Goal: Information Seeking & Learning: Learn about a topic

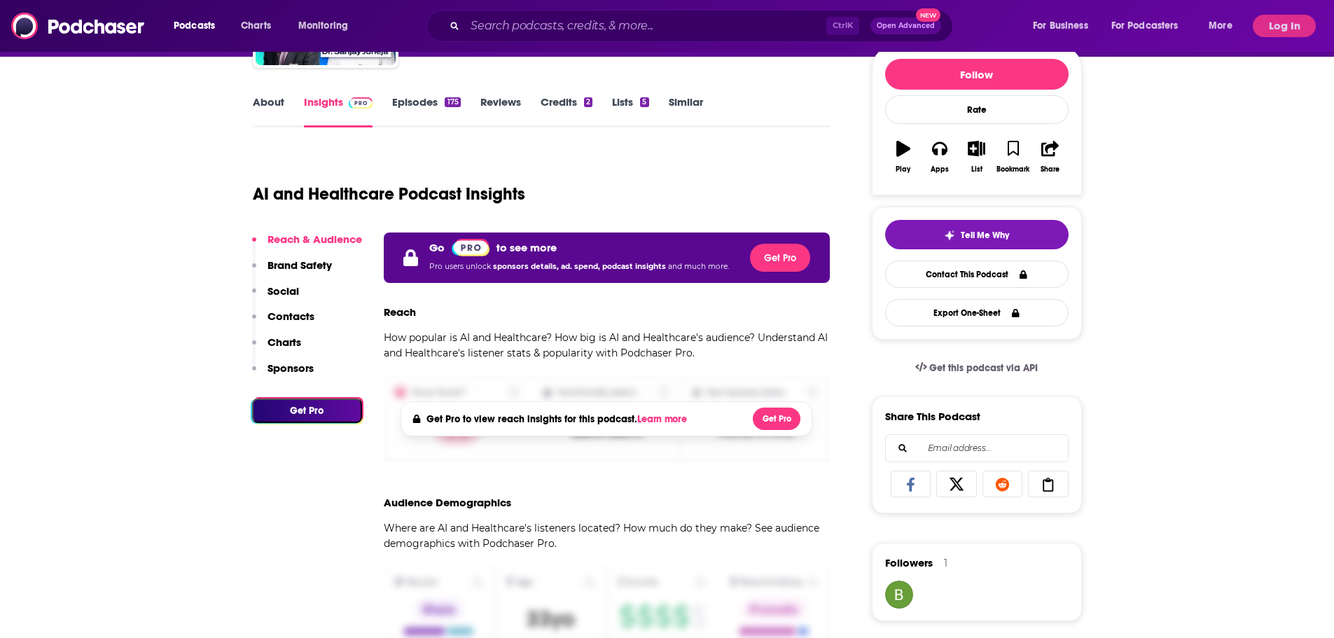
scroll to position [210, 0]
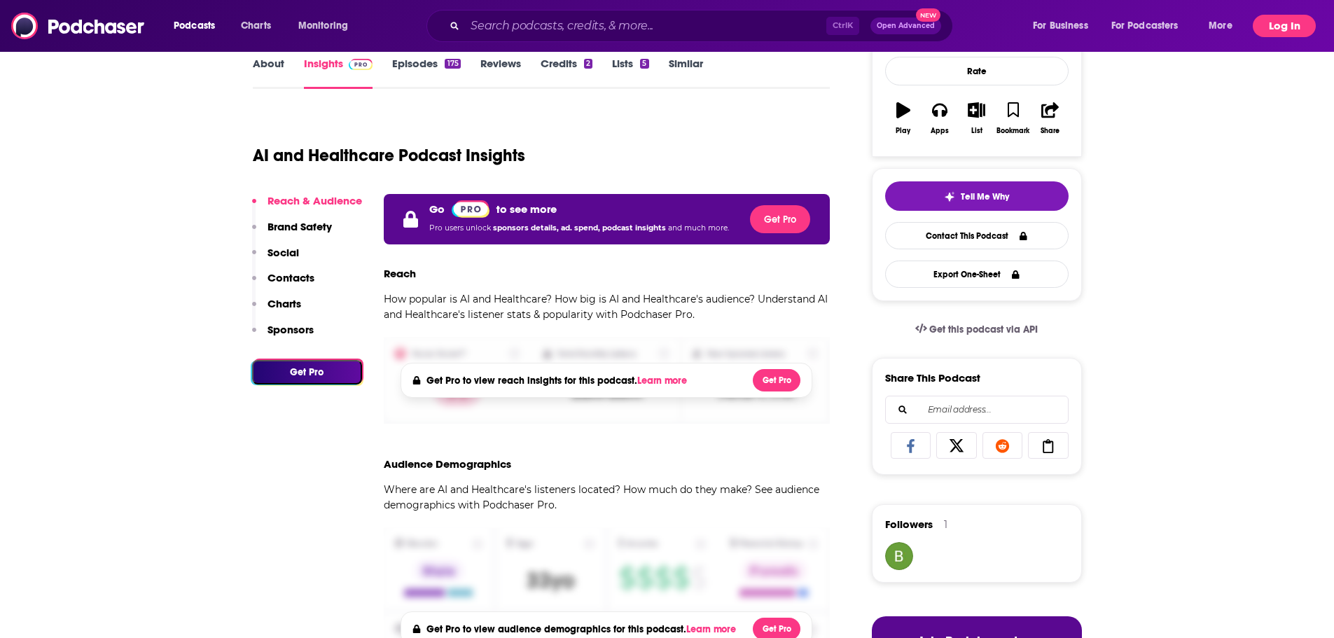
click at [1262, 21] on button "Log In" at bounding box center [1284, 26] width 63 height 22
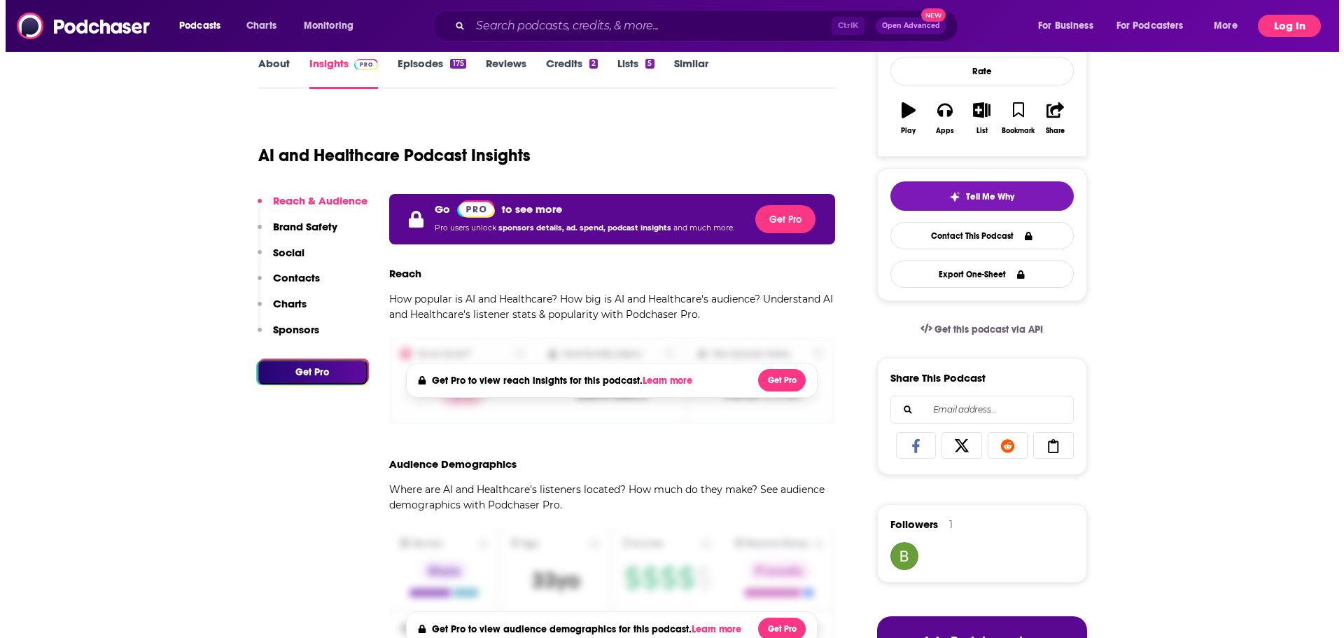
scroll to position [0, 0]
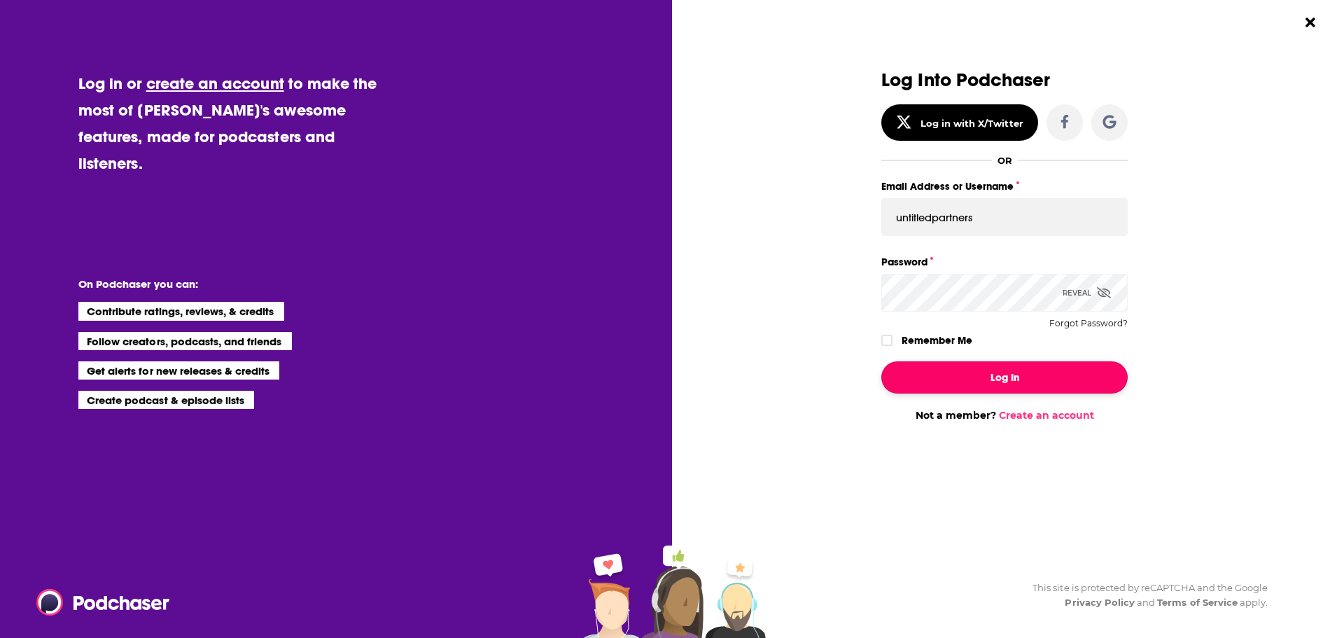
click at [983, 377] on button "Log In" at bounding box center [1005, 377] width 246 height 32
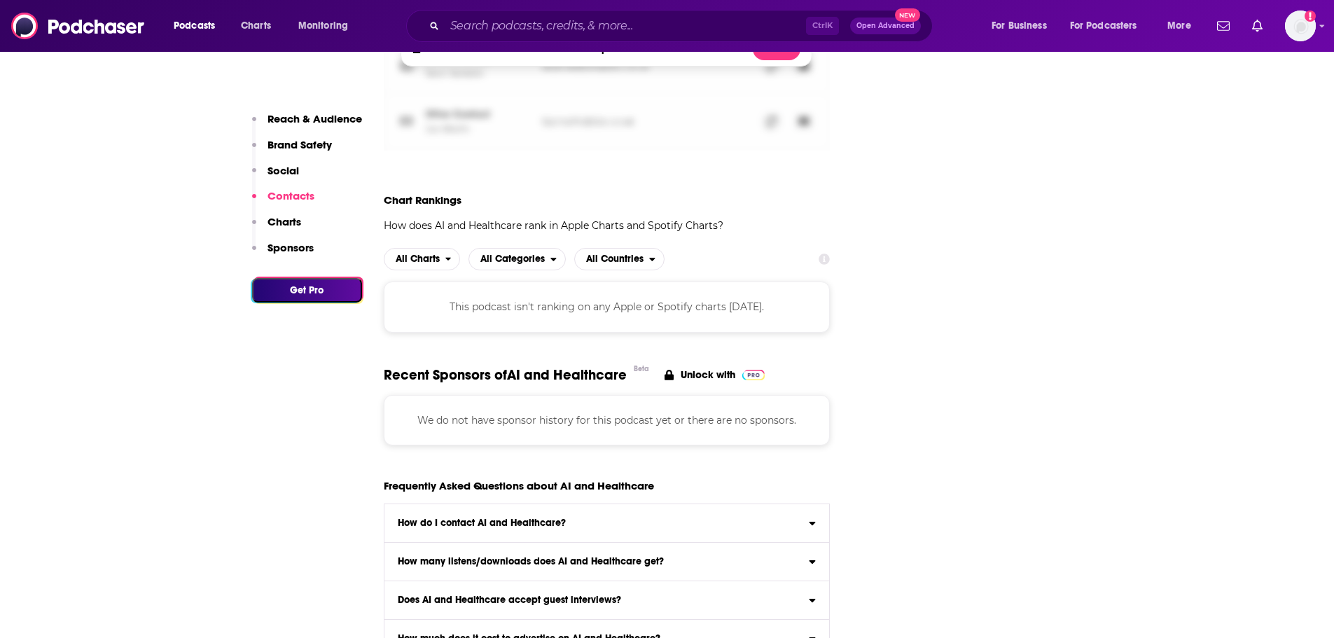
scroll to position [1751, 0]
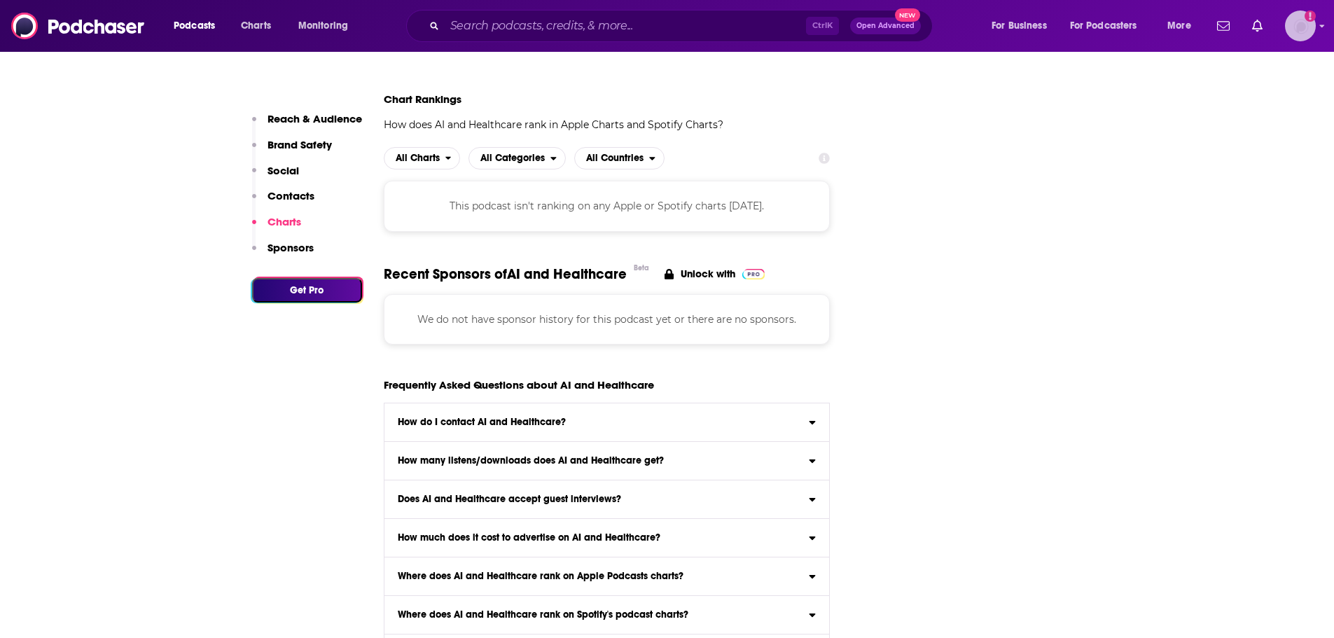
click at [1299, 37] on img "Logged in as untitledpartners" at bounding box center [1300, 26] width 31 height 31
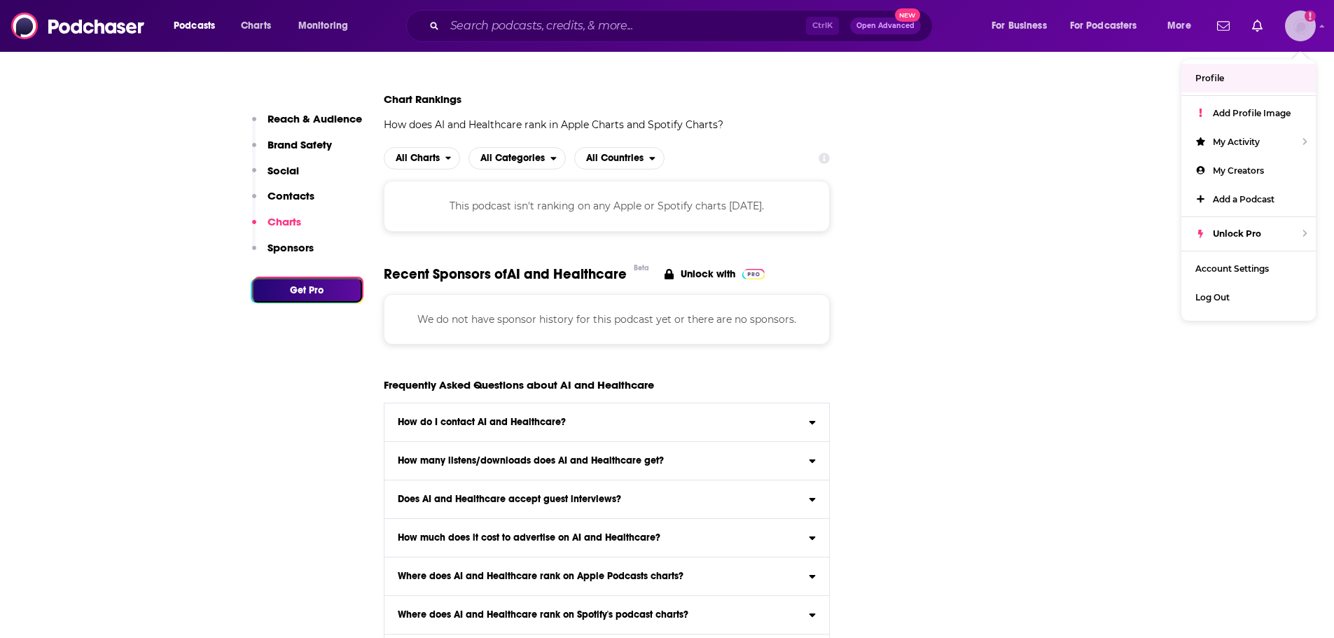
click at [1237, 83] on link "Profile" at bounding box center [1248, 78] width 134 height 29
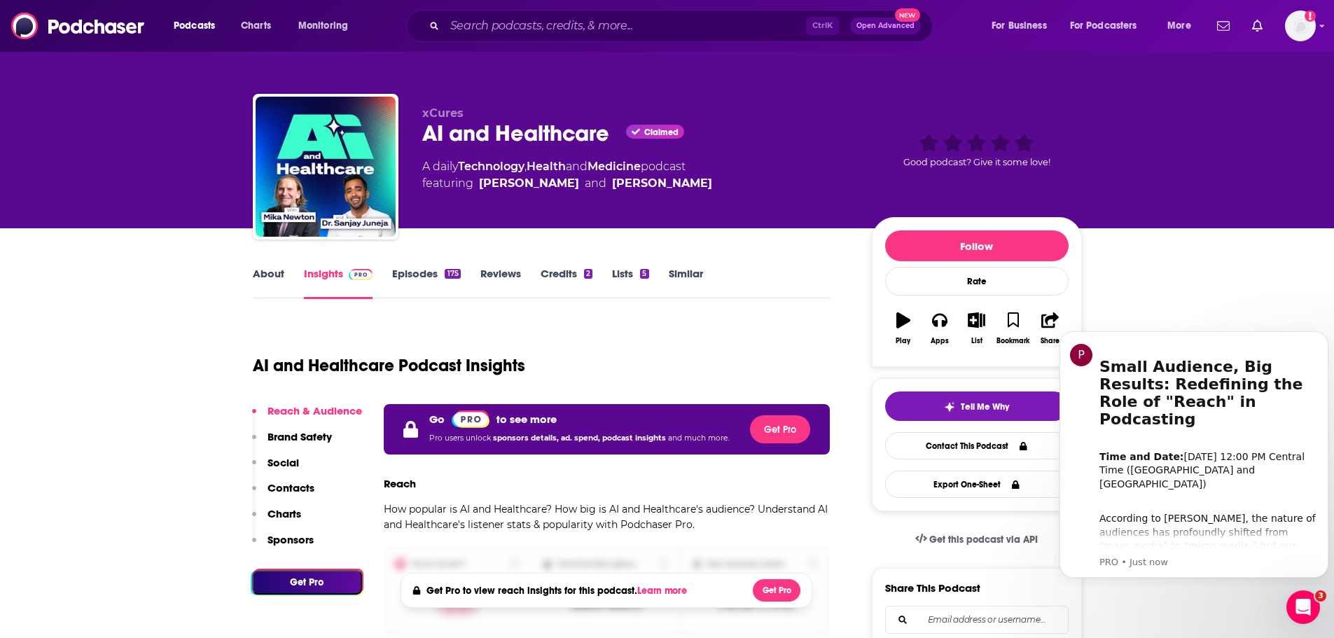
click at [426, 271] on link "Episodes 175" at bounding box center [426, 283] width 68 height 32
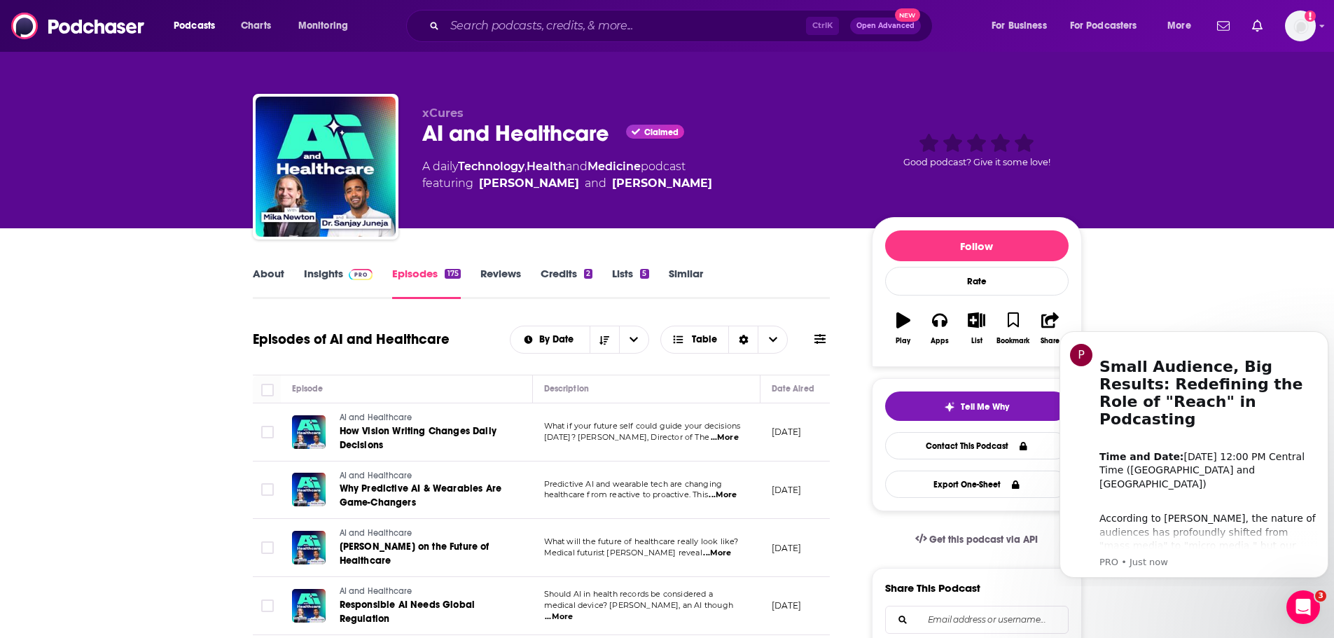
click at [327, 273] on link "Insights" at bounding box center [338, 283] width 69 height 32
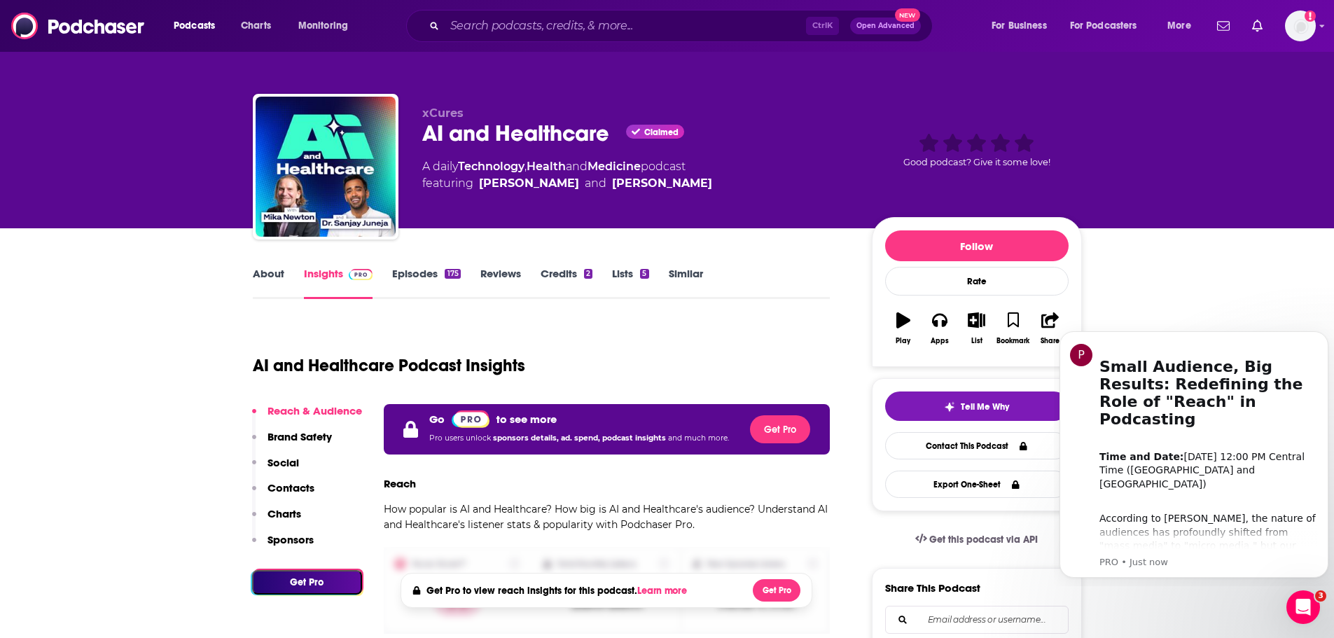
click at [282, 277] on link "About" at bounding box center [269, 283] width 32 height 32
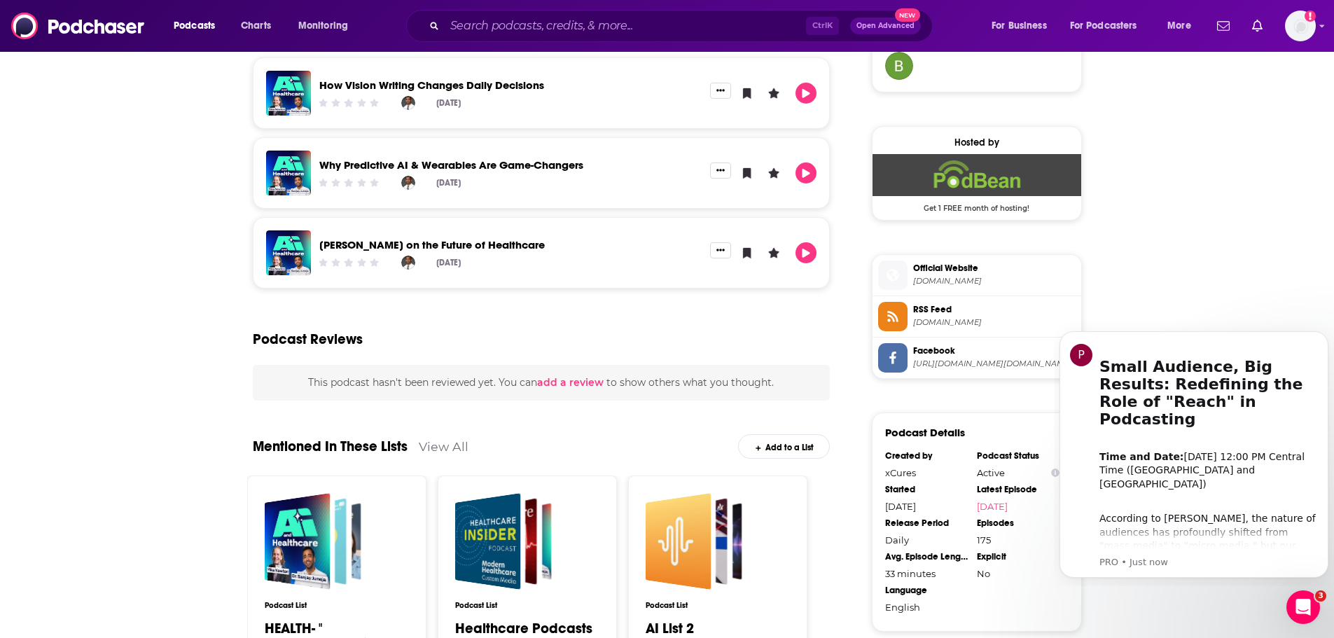
scroll to position [980, 0]
